Goal: Task Accomplishment & Management: Use online tool/utility

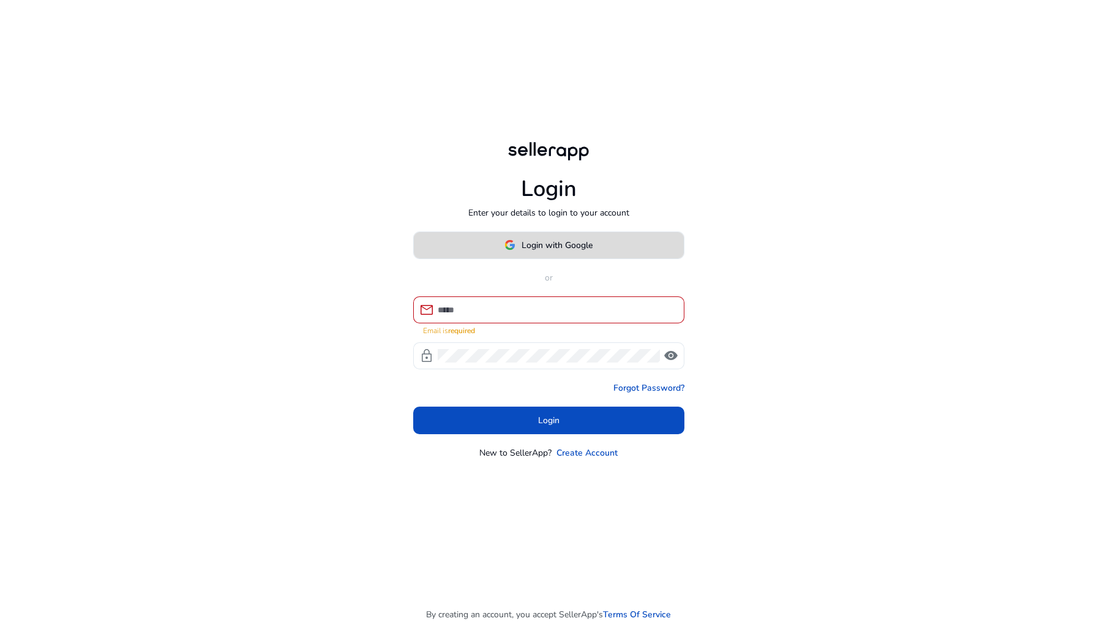
click at [523, 250] on span "Login with Google" at bounding box center [556, 245] width 71 height 13
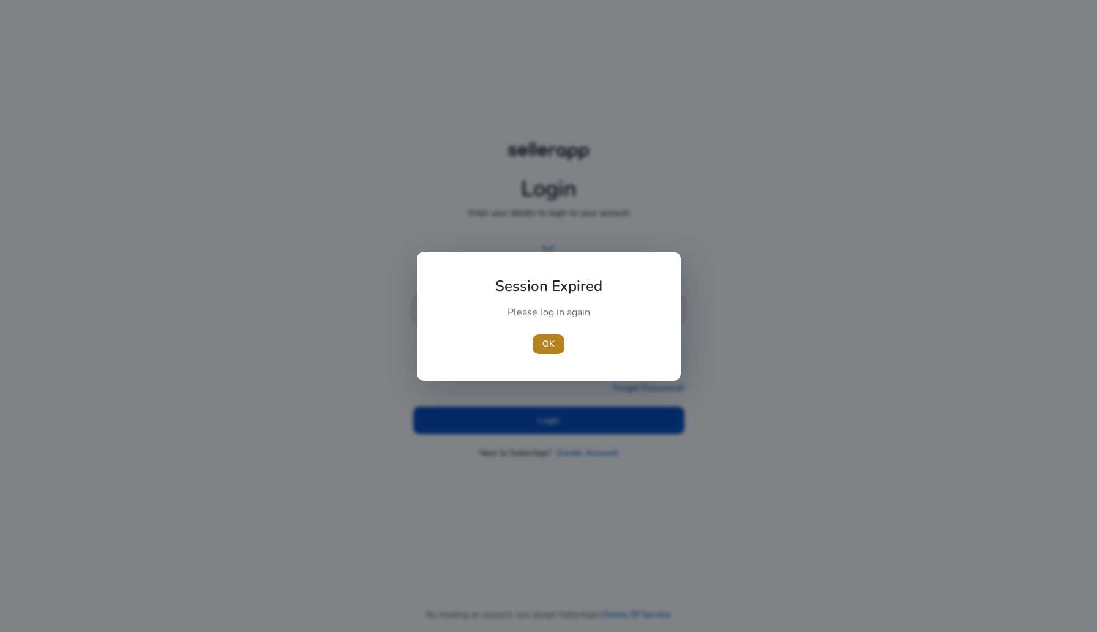
click at [552, 329] on span "button" at bounding box center [548, 343] width 32 height 29
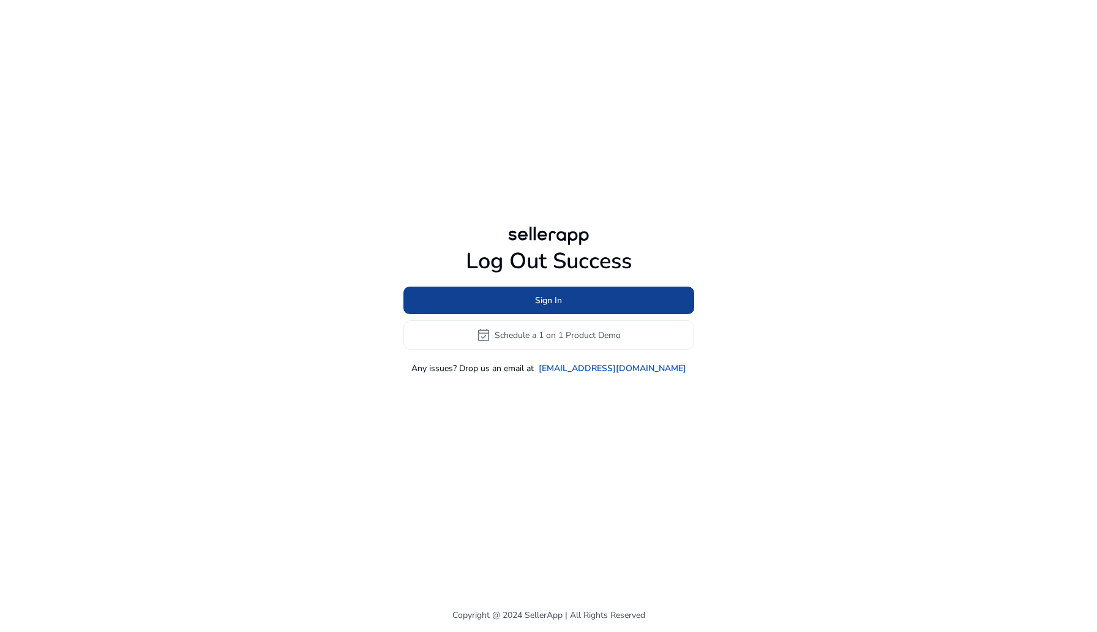
click at [672, 303] on span at bounding box center [548, 300] width 291 height 29
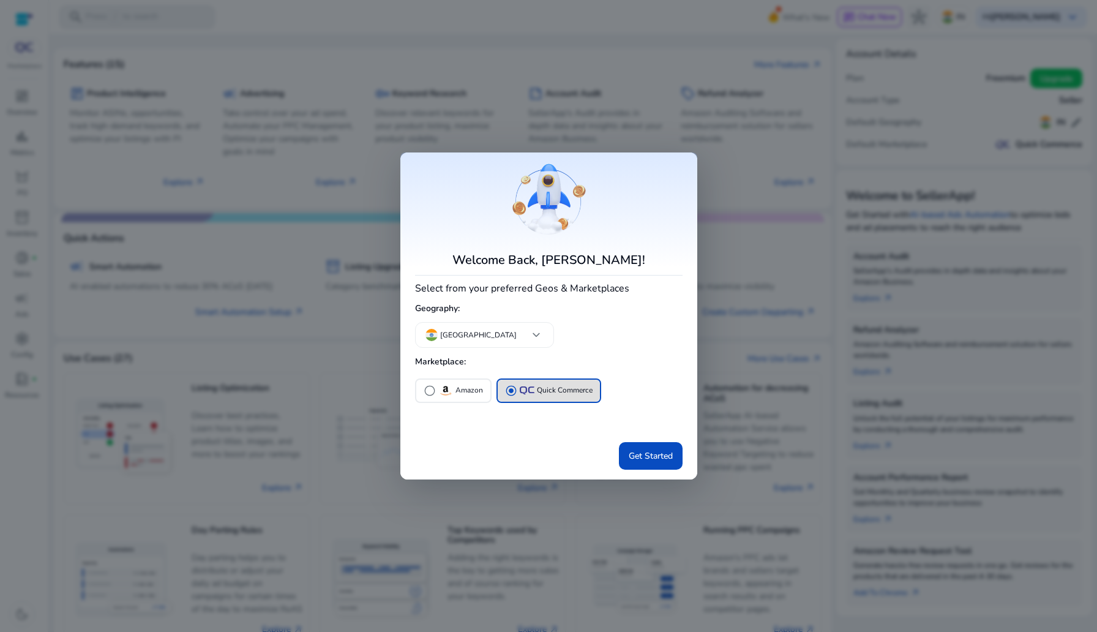
click at [416, 377] on div "radio_button_unchecked Amazon radio_button_checked Quick Commerce" at bounding box center [543, 390] width 267 height 29
click at [455, 398] on button "radio_button_unchecked Amazon" at bounding box center [453, 390] width 74 height 22
click at [608, 426] on div "radio_button_checked Amazon radio_button_unchecked Quick Commerce" at bounding box center [548, 406] width 267 height 61
click at [633, 439] on div "Get Started" at bounding box center [548, 453] width 267 height 32
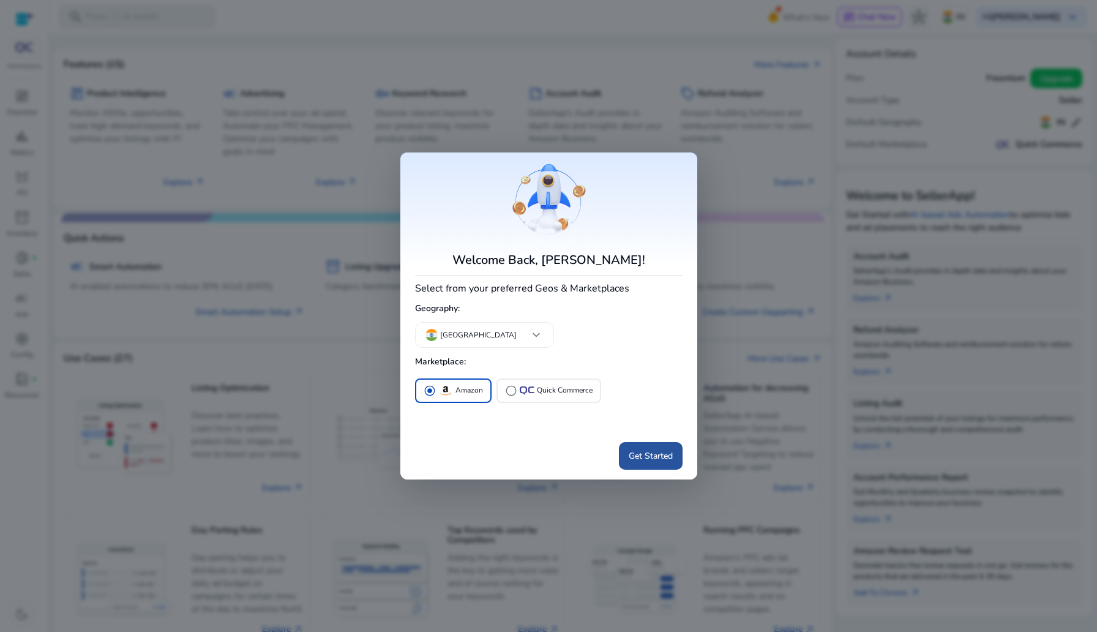
click at [649, 456] on span "Get Started" at bounding box center [650, 455] width 44 height 13
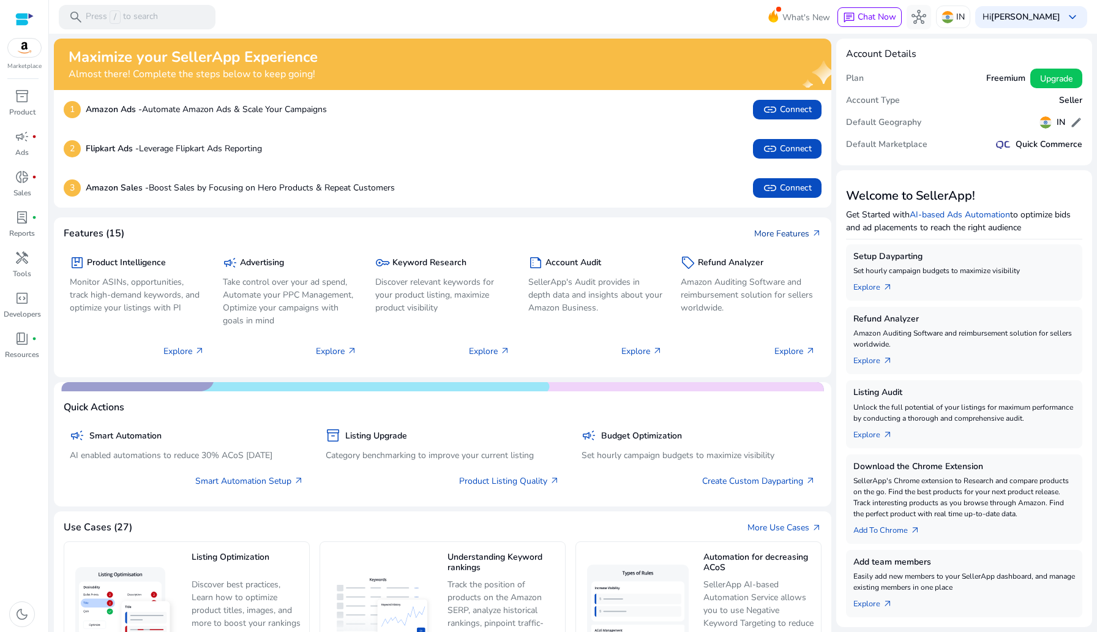
click at [796, 231] on link "More Features arrow_outward" at bounding box center [787, 233] width 67 height 13
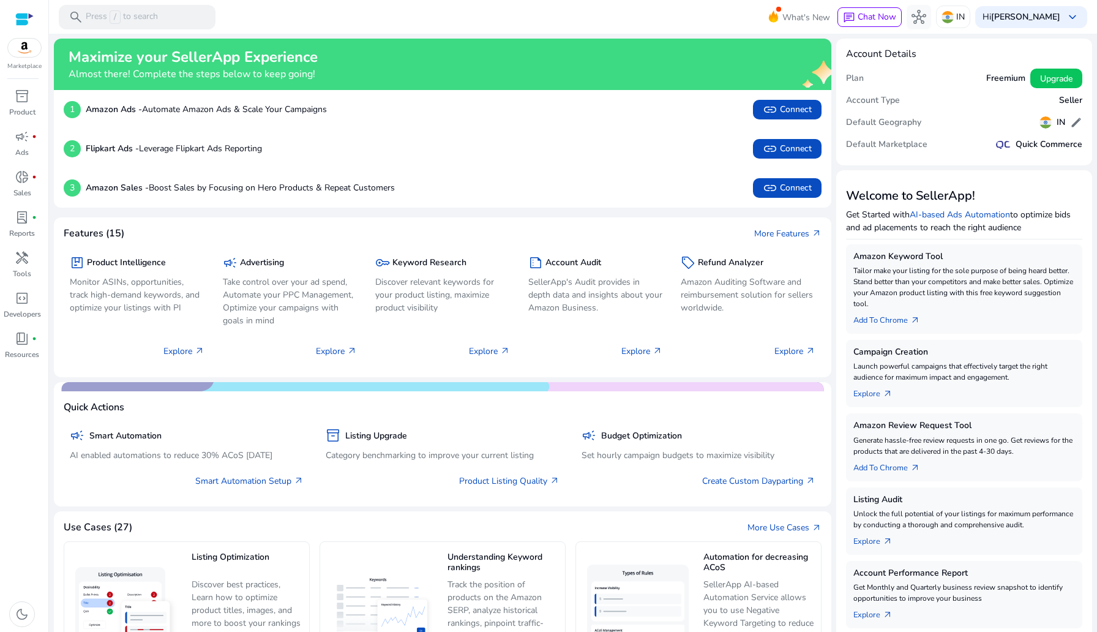
click at [559, 134] on div "2 Flipkart Ads - Leverage Flipkart Ads Reporting link Connect" at bounding box center [442, 148] width 777 height 39
click at [614, 152] on div "2 Flipkart Ads - Leverage Flipkart Ads Reporting link Connect" at bounding box center [443, 149] width 758 height 20
